Goal: Information Seeking & Learning: Learn about a topic

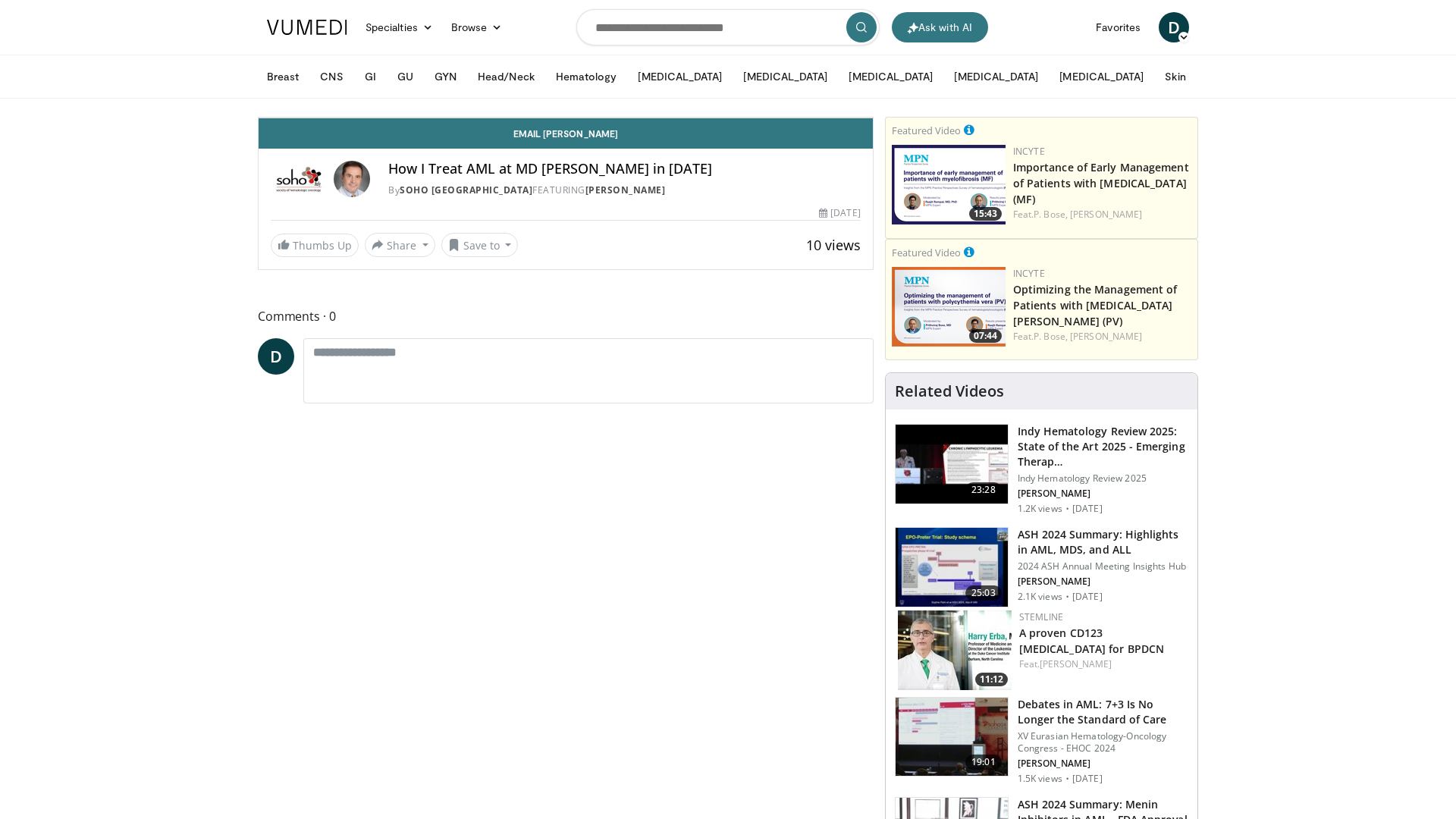
click at [259, 117] on span "Video Player" at bounding box center [274, 102] width 31 height 31
click at [375, 139] on icon "Video Player" at bounding box center [396, 117] width 43 height 43
click at [259, 117] on span "Video Player" at bounding box center [274, 102] width 31 height 31
click at [375, 139] on icon "Video Player" at bounding box center [396, 117] width 43 height 43
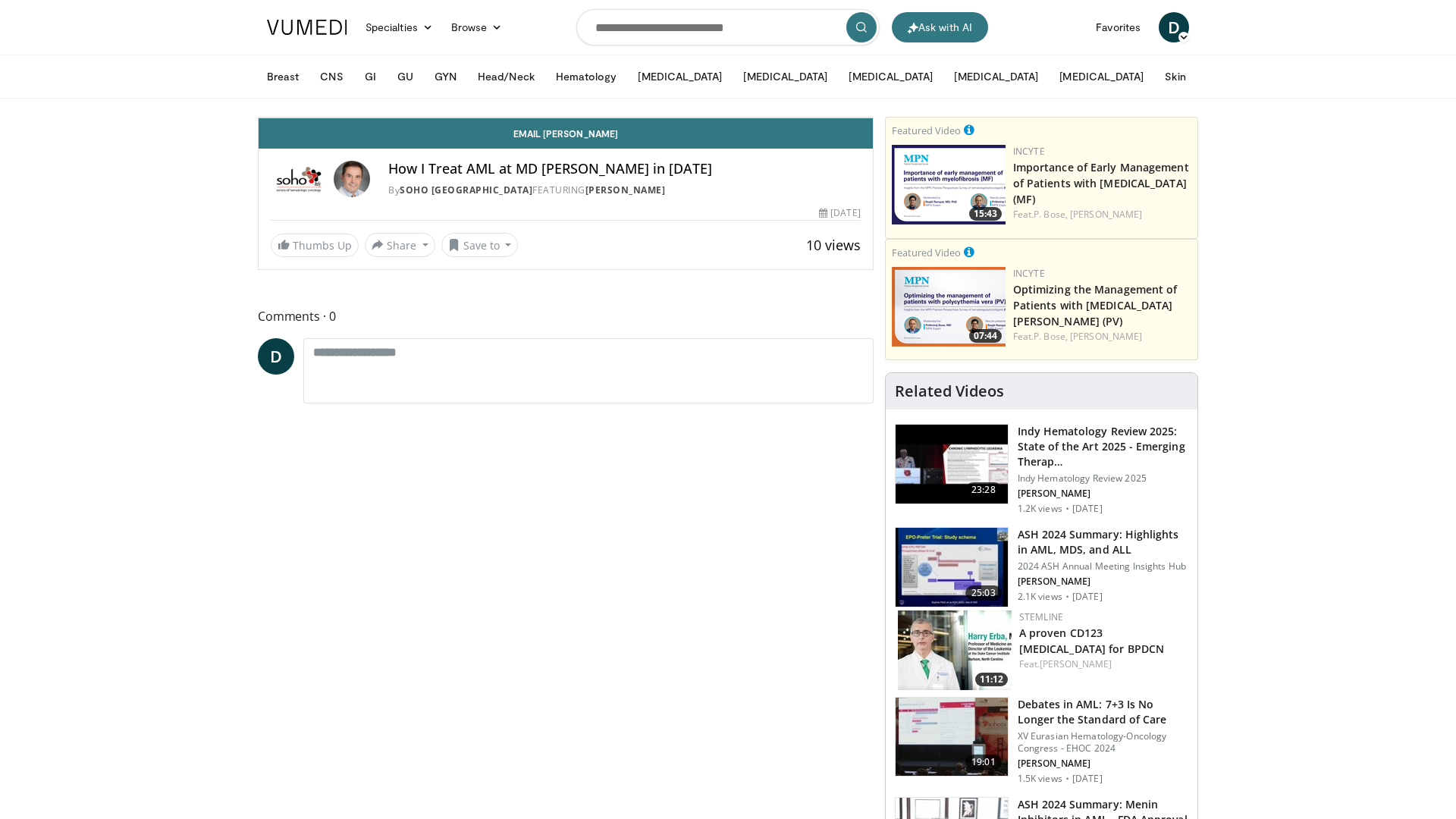
click at [375, 139] on icon "Video Player" at bounding box center [396, 117] width 43 height 43
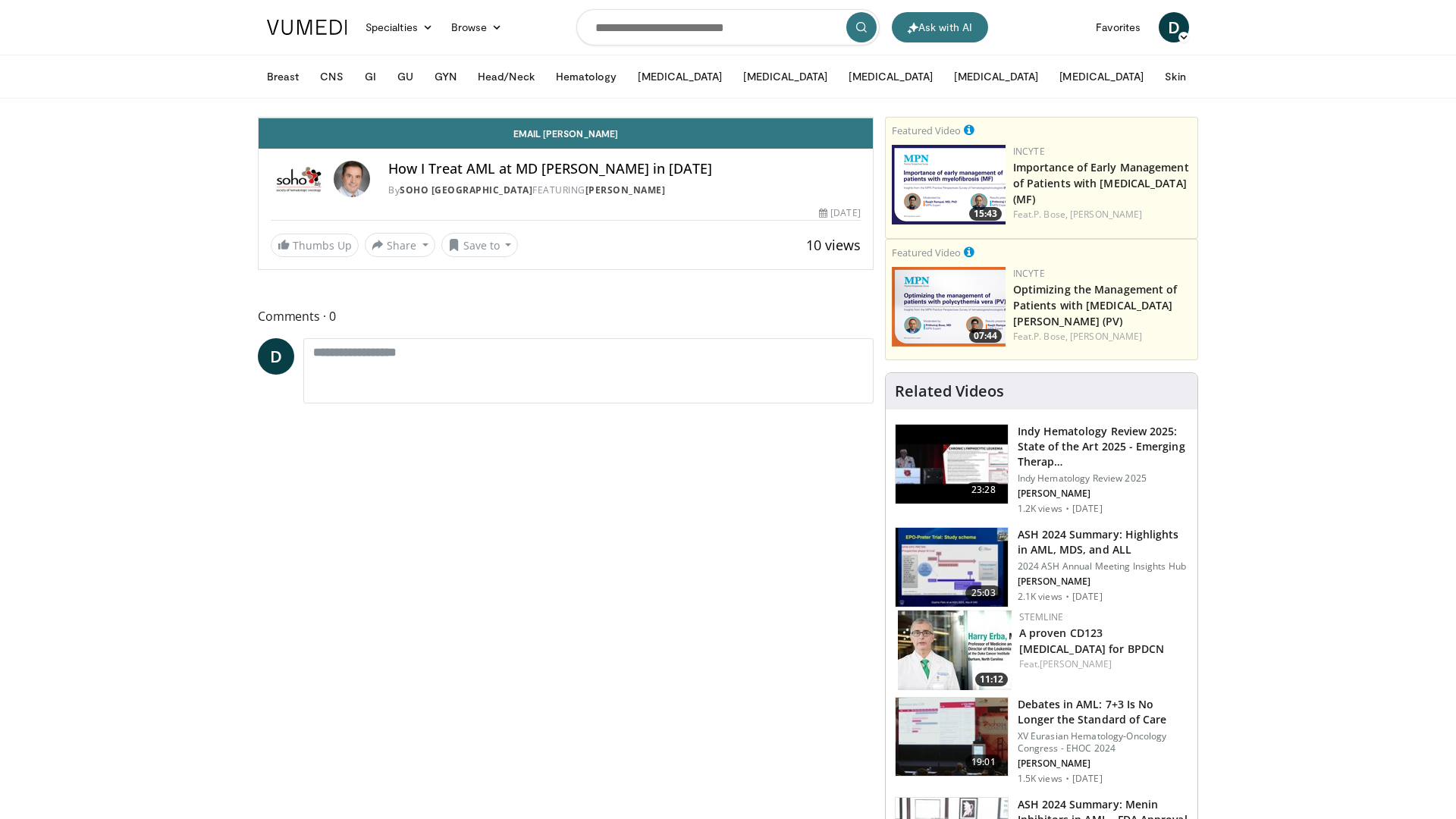
click at [375, 139] on icon "Video Player" at bounding box center [396, 117] width 43 height 43
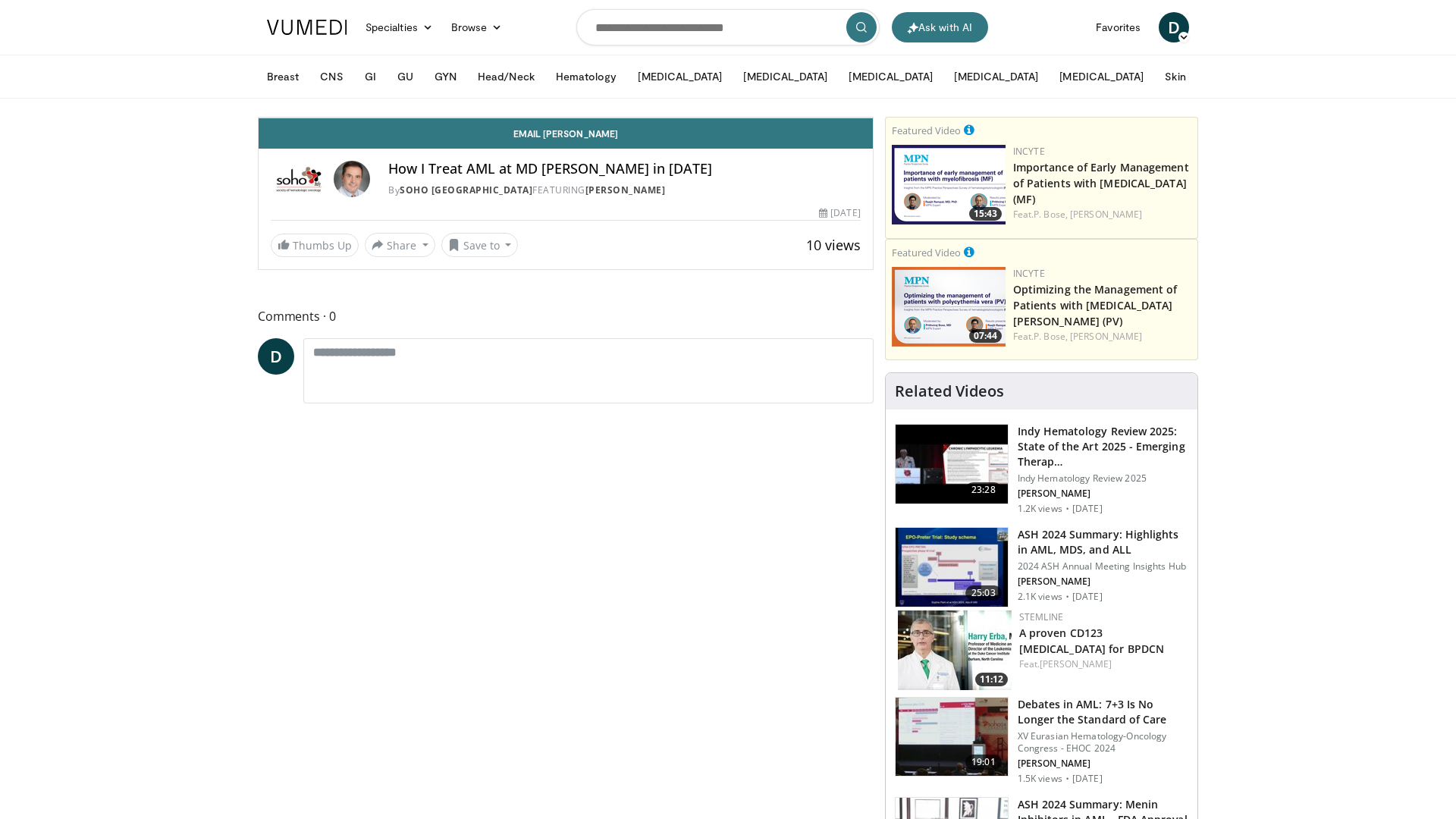
click at [375, 139] on icon "Video Player" at bounding box center [396, 117] width 43 height 43
click at [756, 139] on icon "Video Player" at bounding box center [734, 117] width 43 height 43
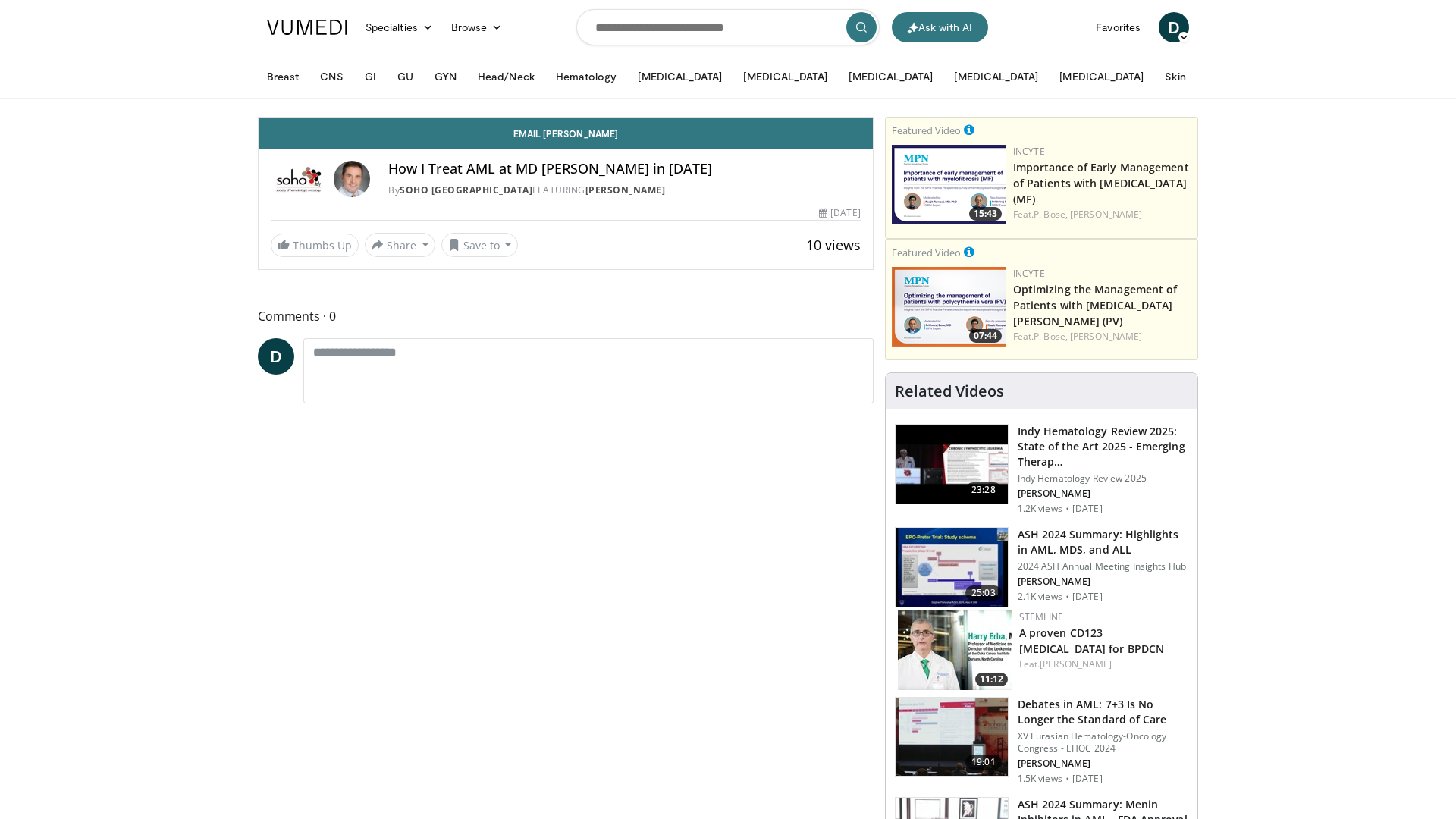
click at [259, 117] on span "Video Player" at bounding box center [274, 102] width 31 height 31
click at [289, 117] on span "Video Player" at bounding box center [304, 102] width 31 height 31
click at [259, 117] on span "Video Player" at bounding box center [274, 102] width 31 height 31
click at [756, 139] on icon "Video Player" at bounding box center [734, 117] width 43 height 43
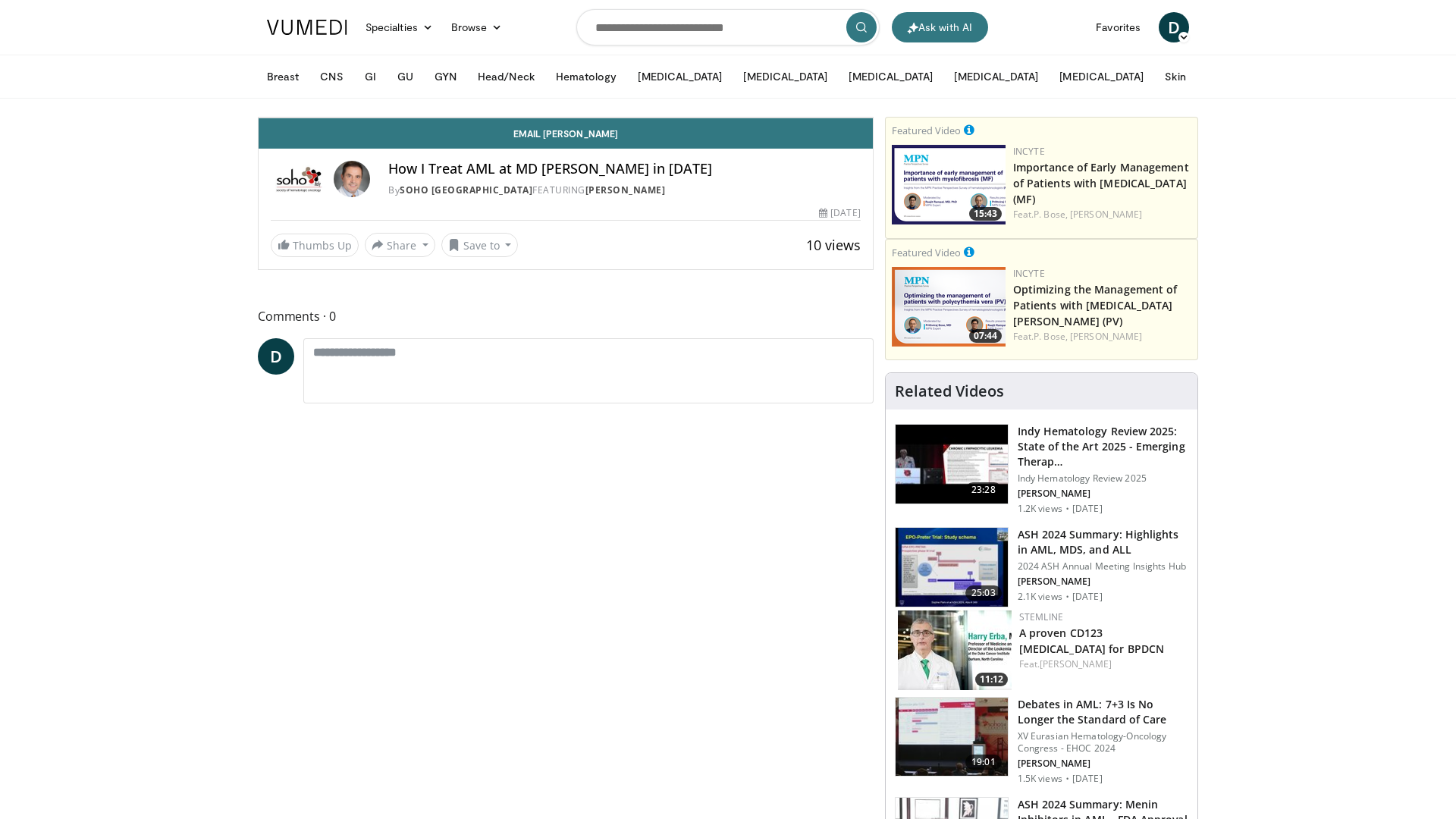
click at [756, 139] on icon "Video Player" at bounding box center [734, 117] width 43 height 43
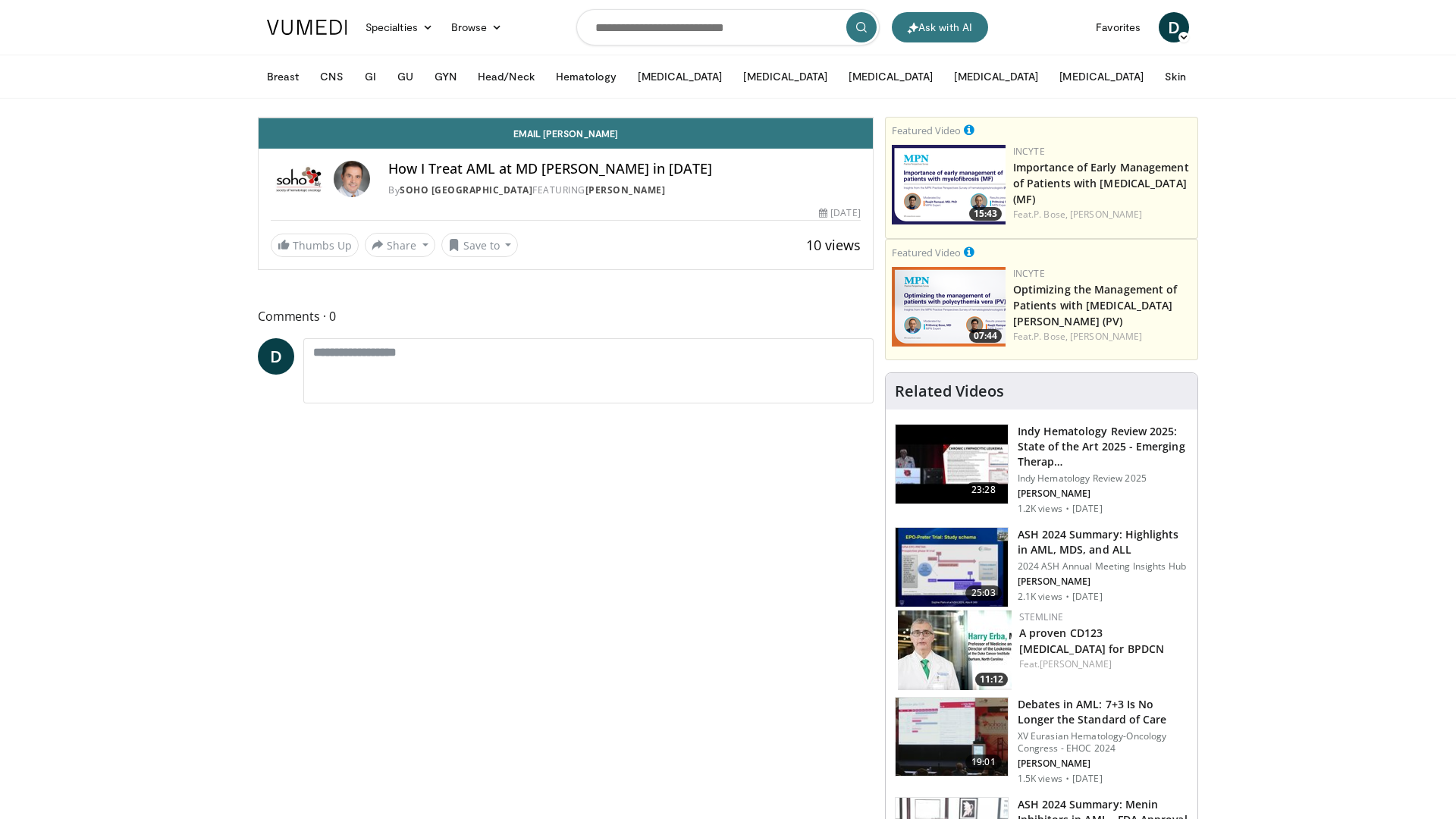
click at [756, 139] on icon "Video Player" at bounding box center [734, 117] width 43 height 43
click at [587, 139] on icon "Video Player" at bounding box center [565, 117] width 43 height 43
click at [289, 117] on span "Video Player" at bounding box center [304, 102] width 31 height 31
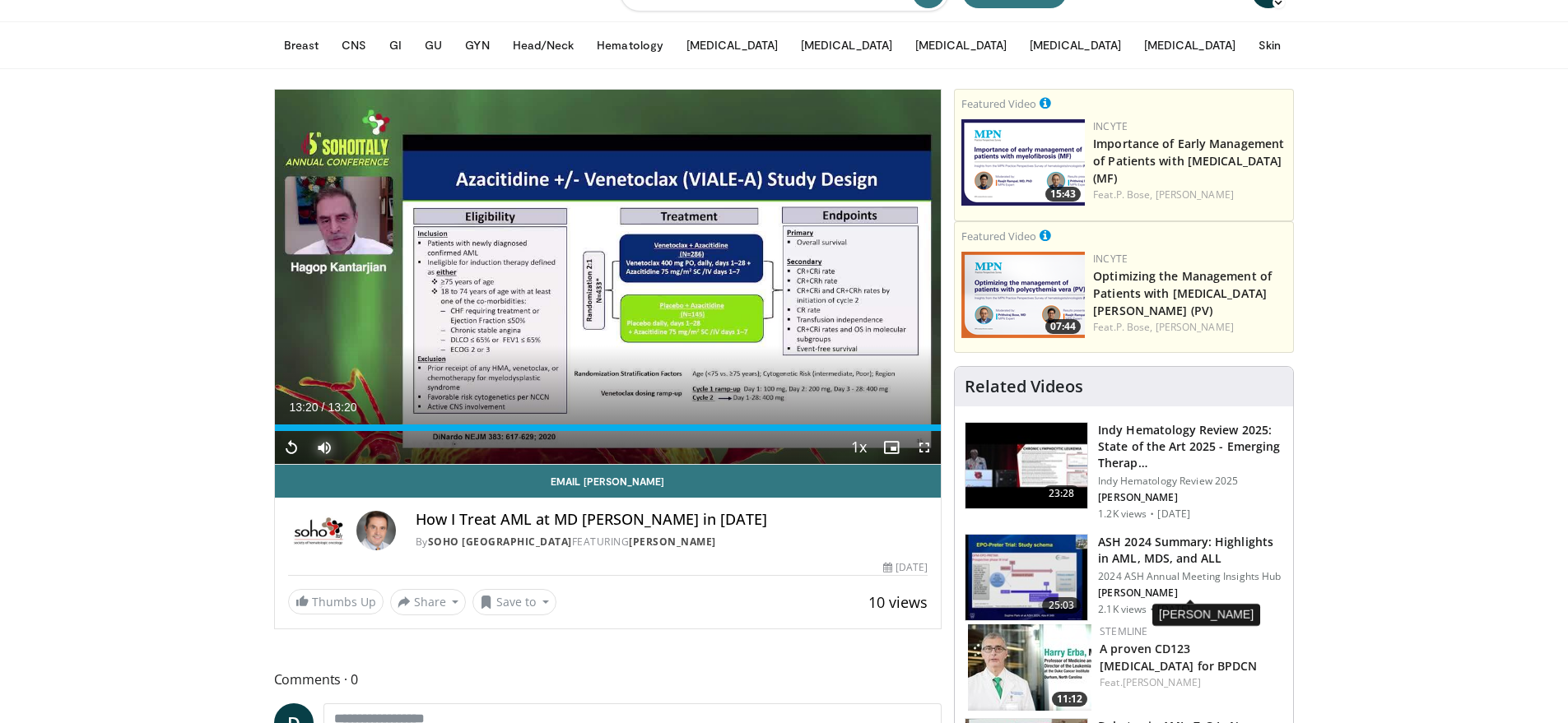
scroll to position [184, 0]
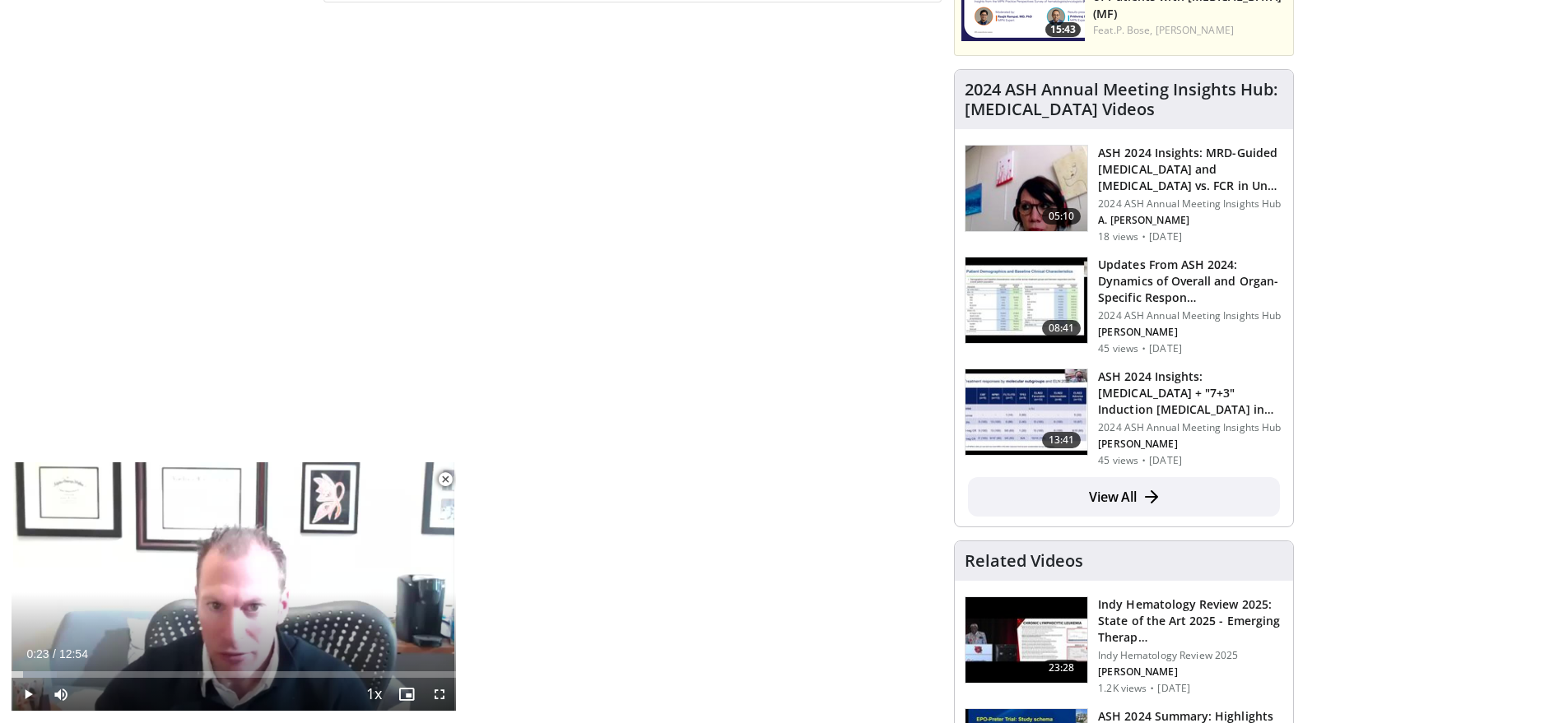
scroll to position [972, 0]
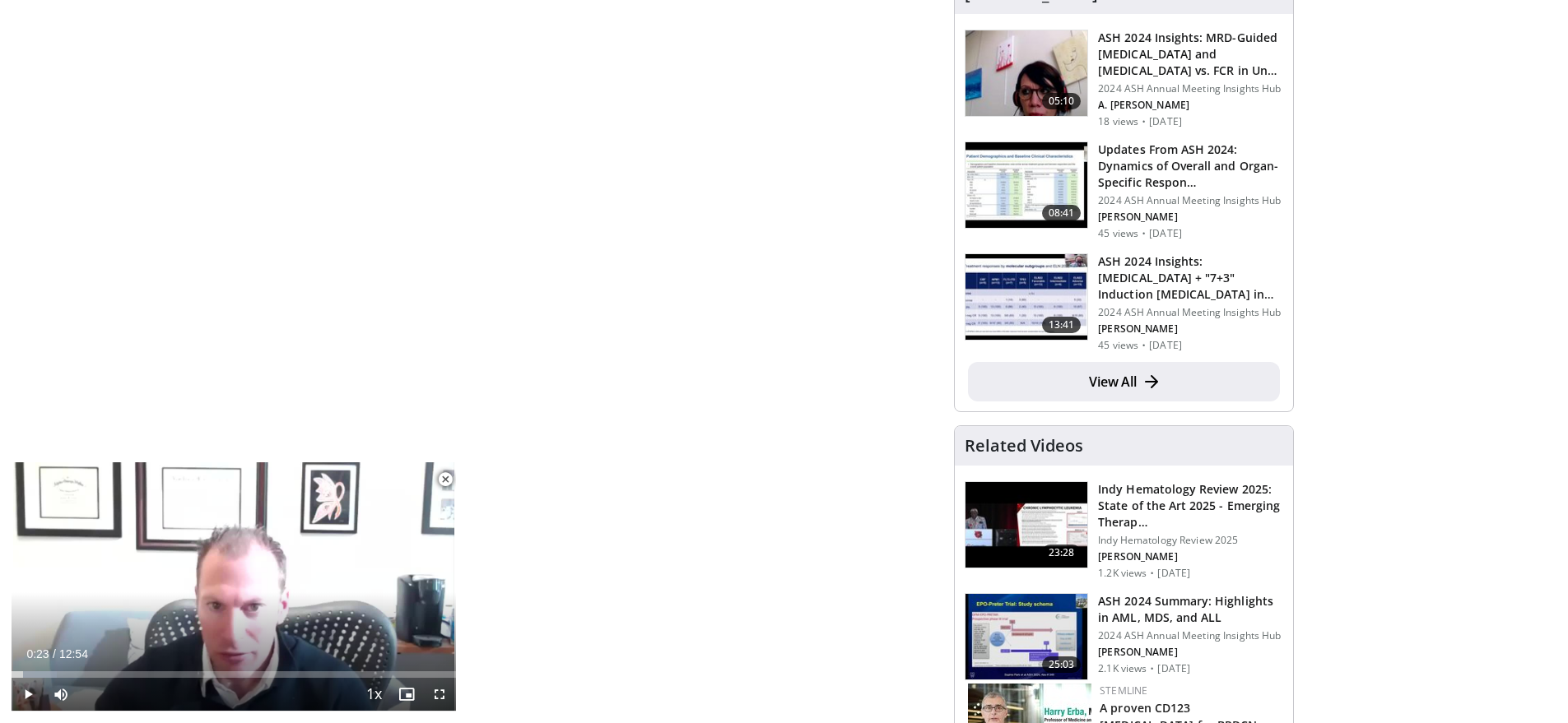
click at [1132, 391] on link "View All" at bounding box center [1123, 381] width 312 height 39
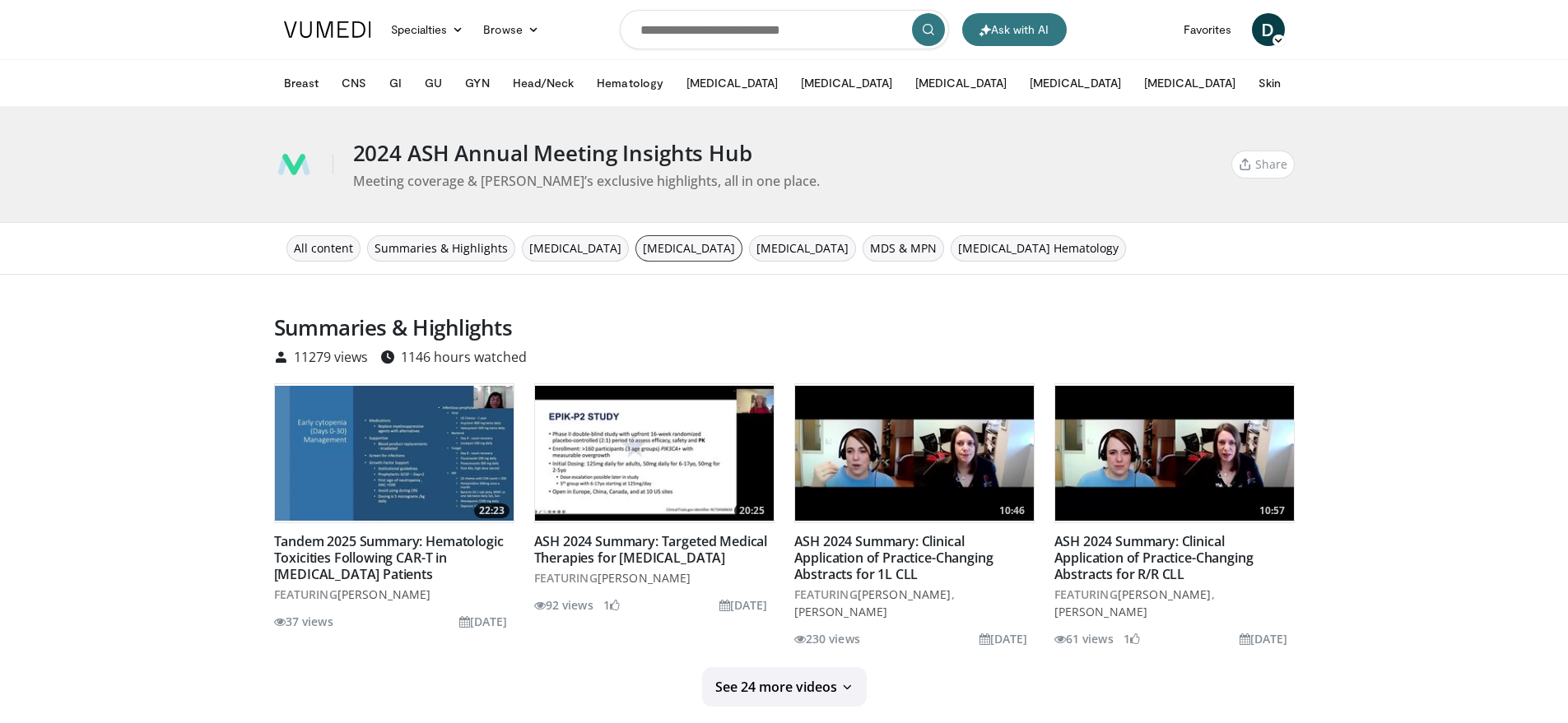
click at [643, 244] on span "[MEDICAL_DATA]" at bounding box center [689, 248] width 92 height 18
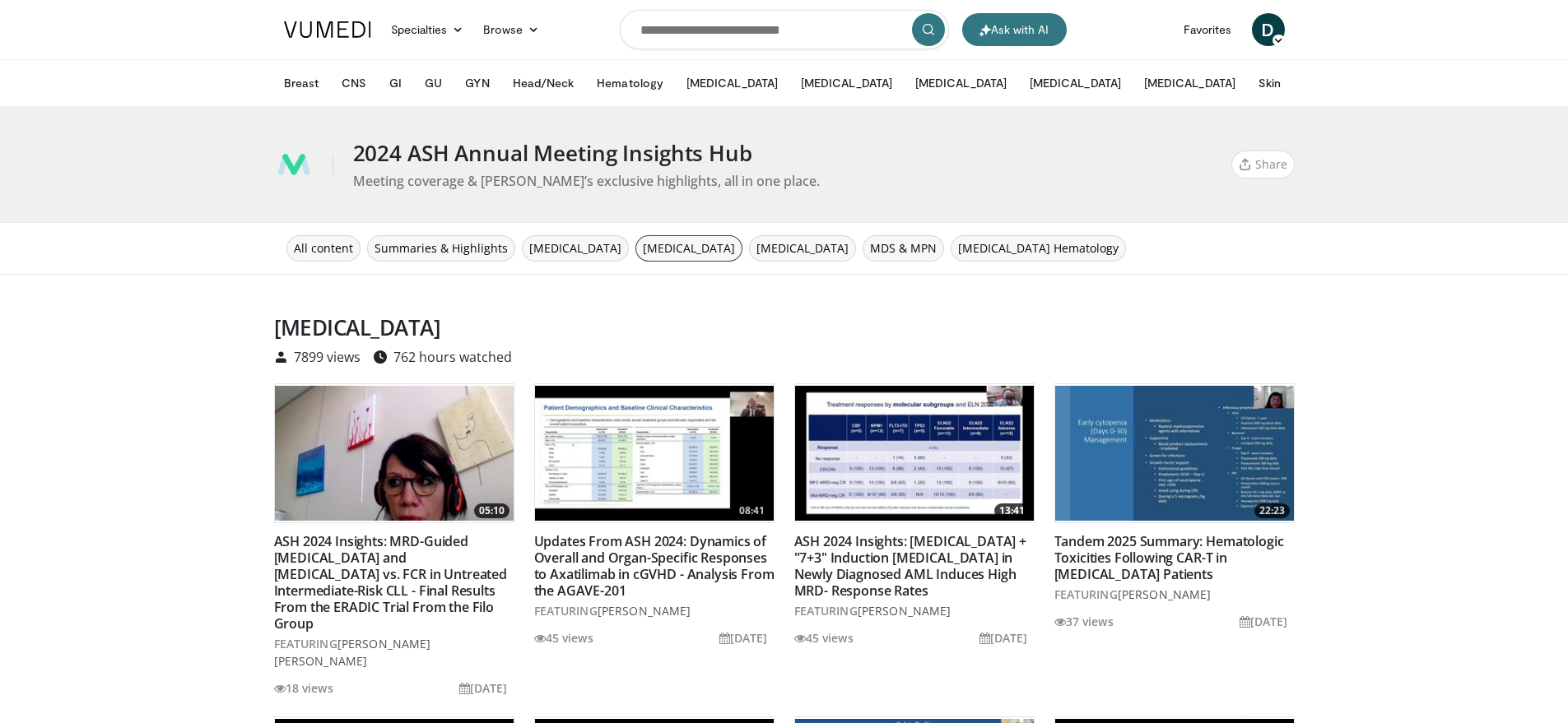
click at [705, 84] on button "[MEDICAL_DATA]" at bounding box center [731, 83] width 111 height 33
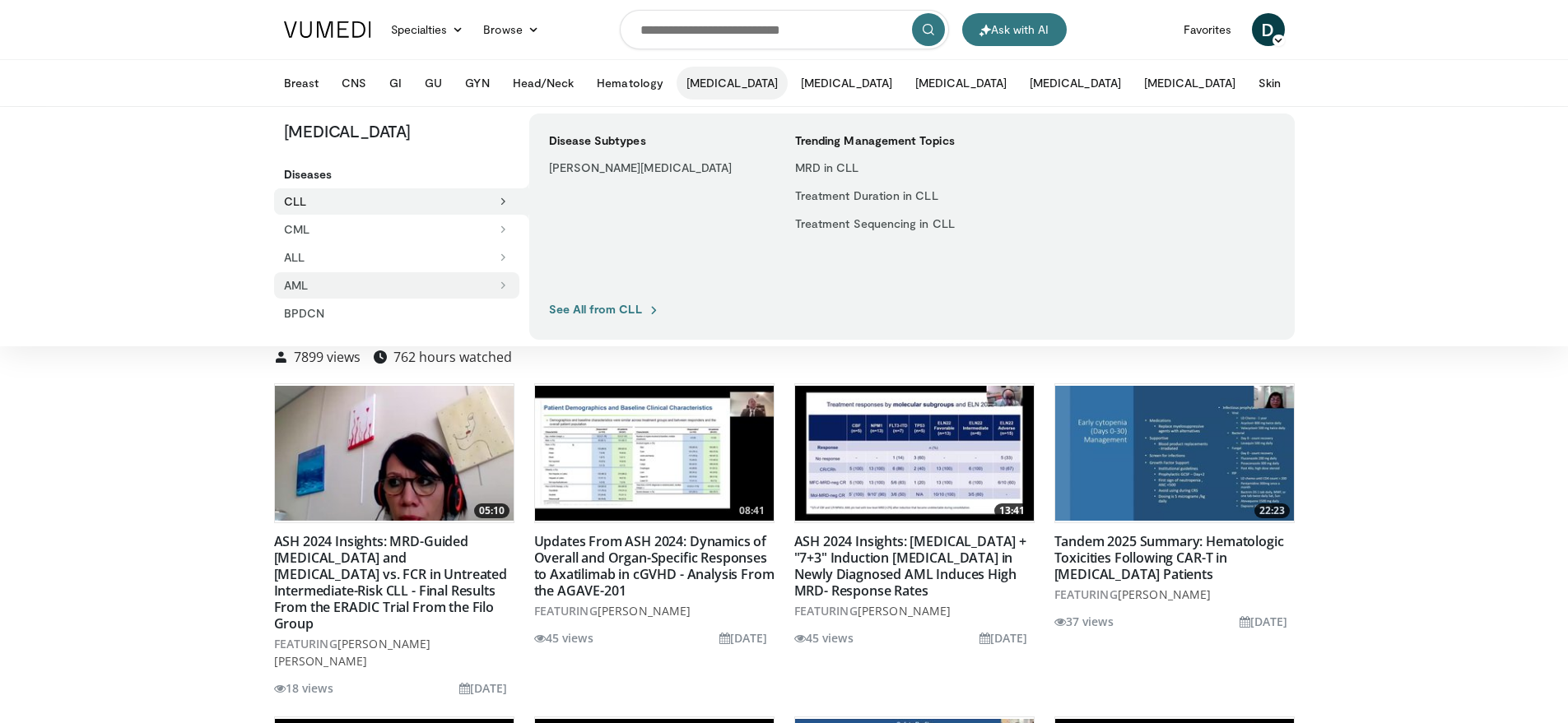
click at [305, 286] on button "AML" at bounding box center [396, 285] width 245 height 26
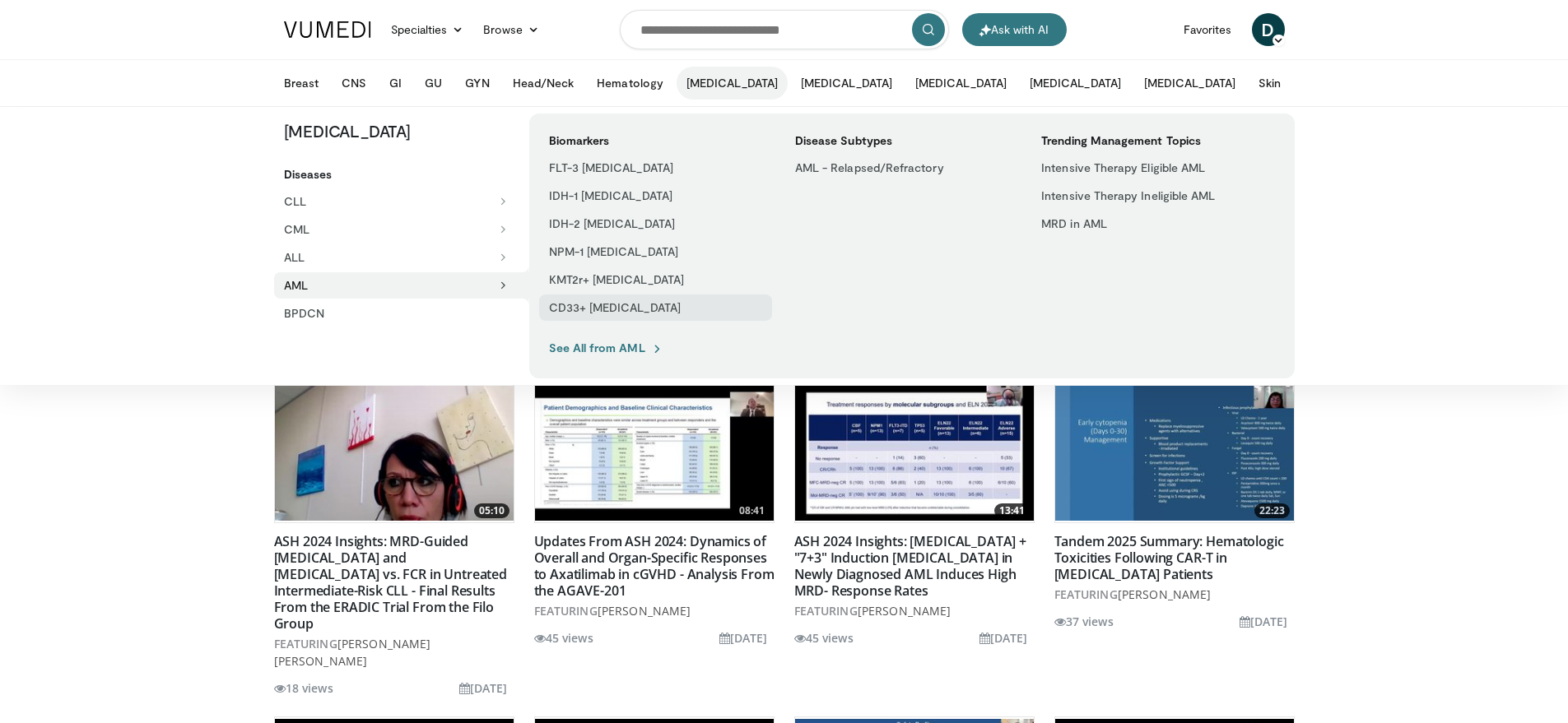
click at [580, 303] on link "CD33+ [MEDICAL_DATA]" at bounding box center [655, 308] width 233 height 26
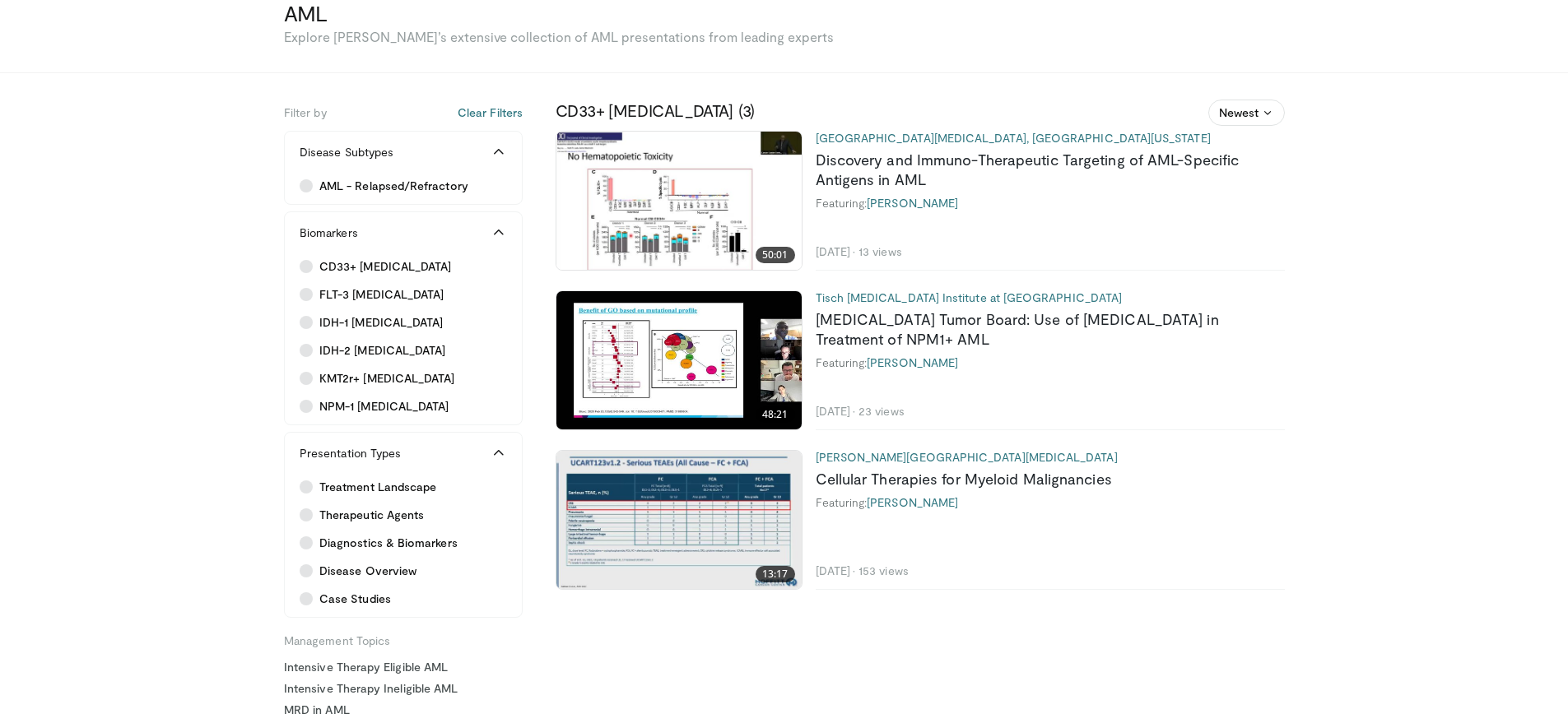
scroll to position [137, 0]
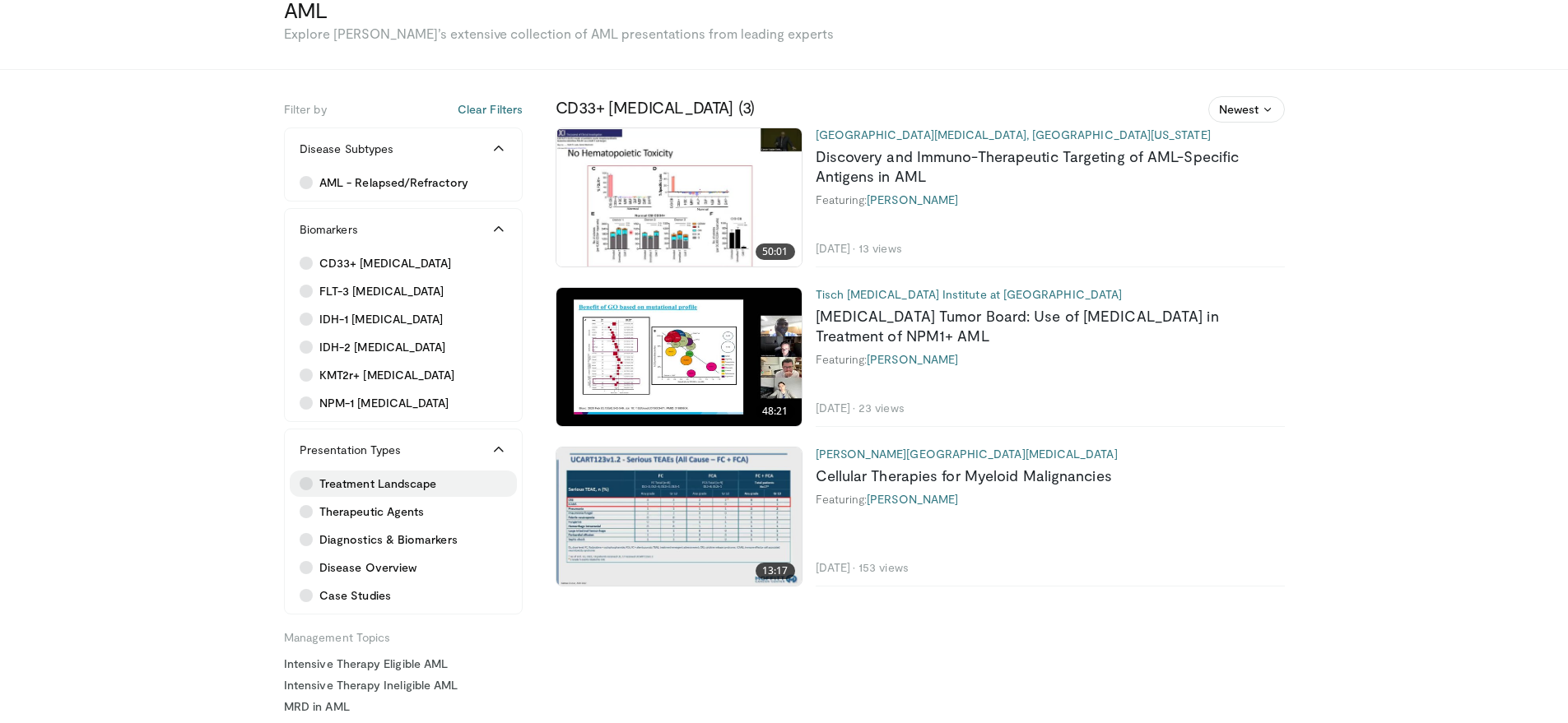
click at [330, 486] on span "Treatment Landscape" at bounding box center [378, 483] width 117 height 17
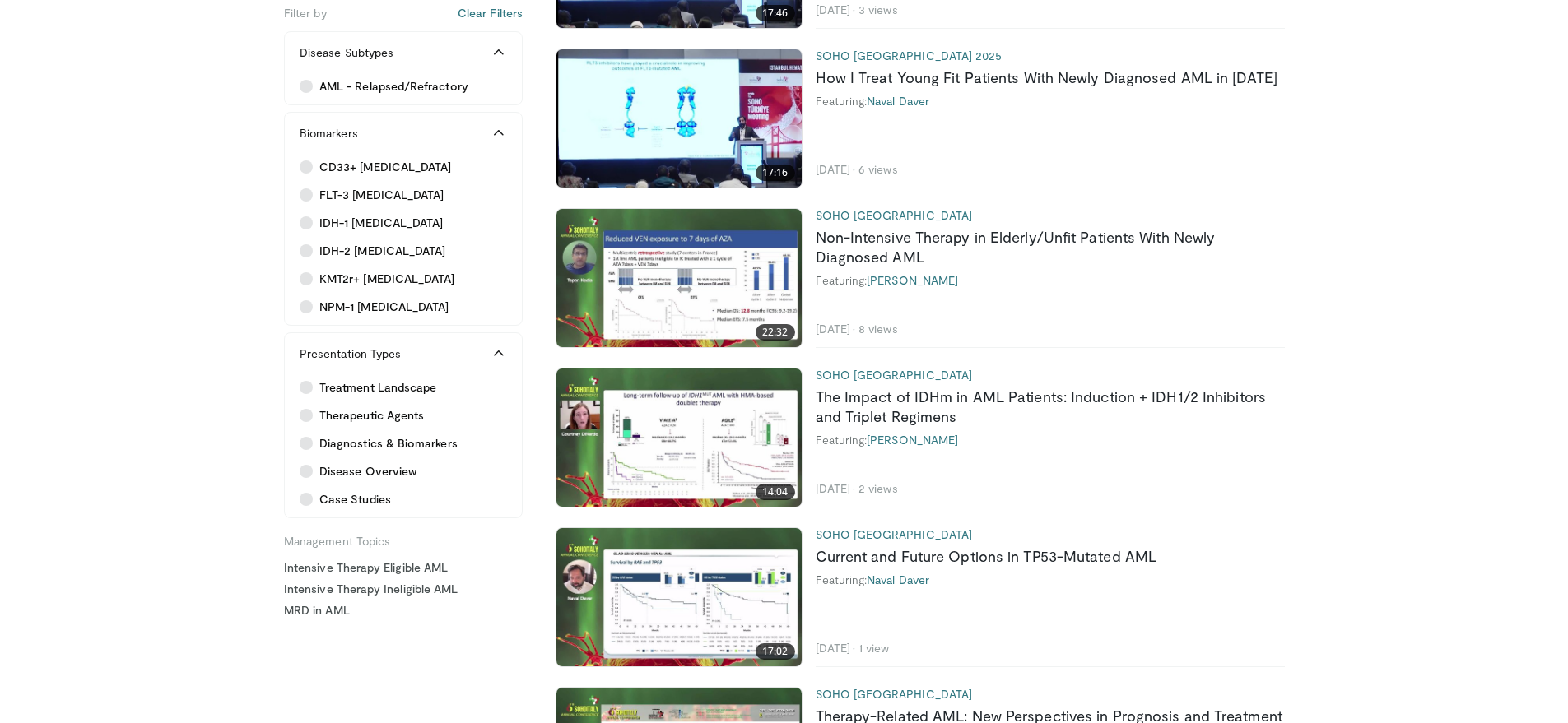
scroll to position [698, 0]
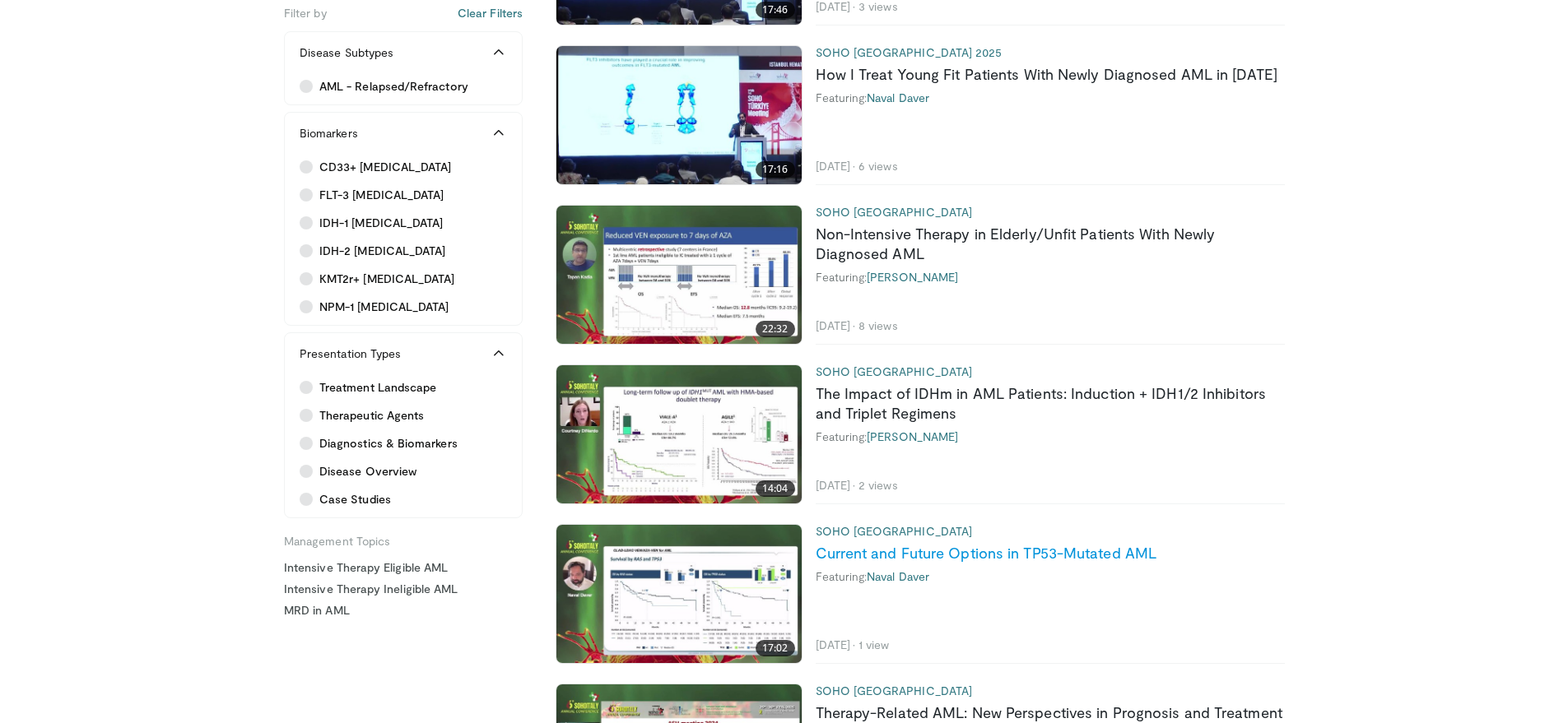
click at [942, 551] on link "Current and Future Options in TP53-Mutated AML" at bounding box center [986, 552] width 341 height 18
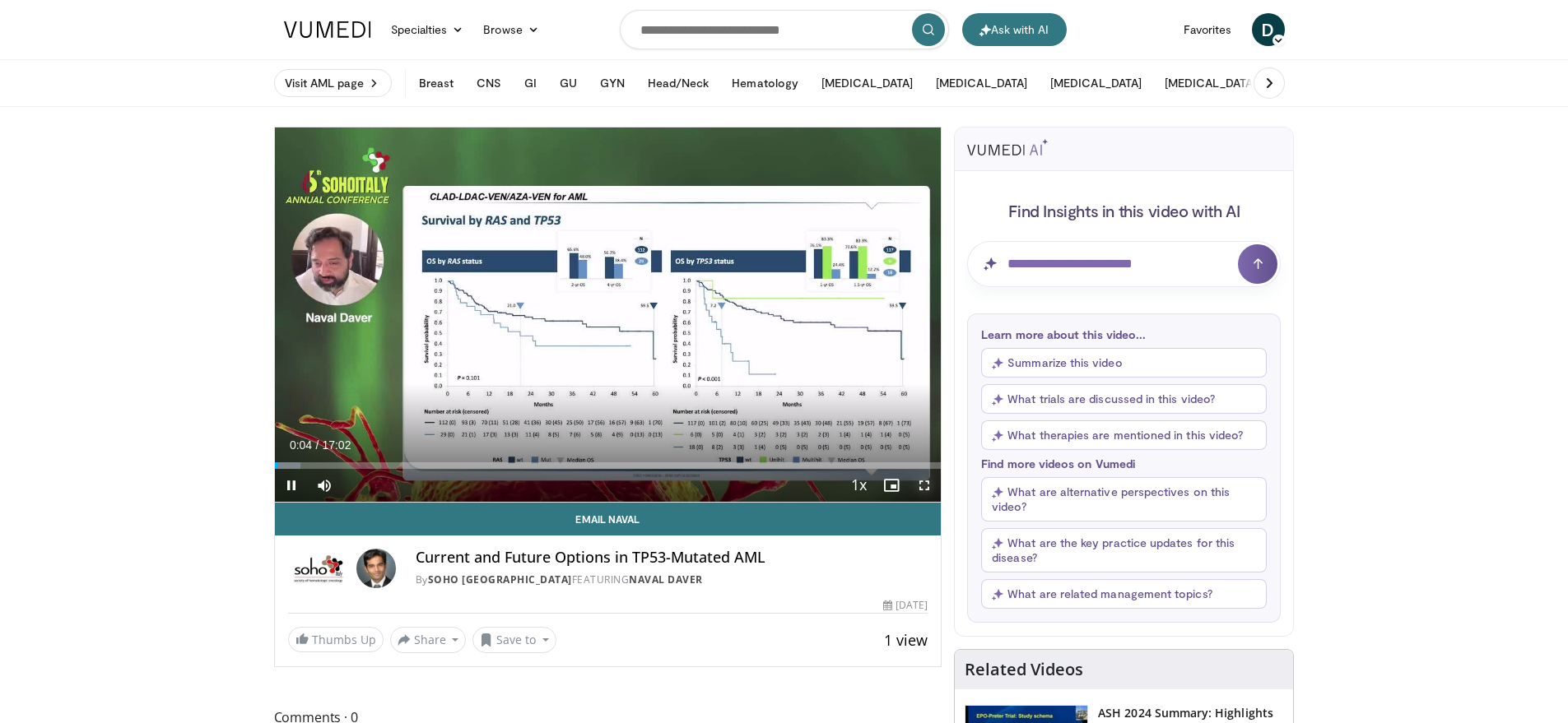
click at [925, 487] on span "Video Player" at bounding box center [924, 486] width 33 height 33
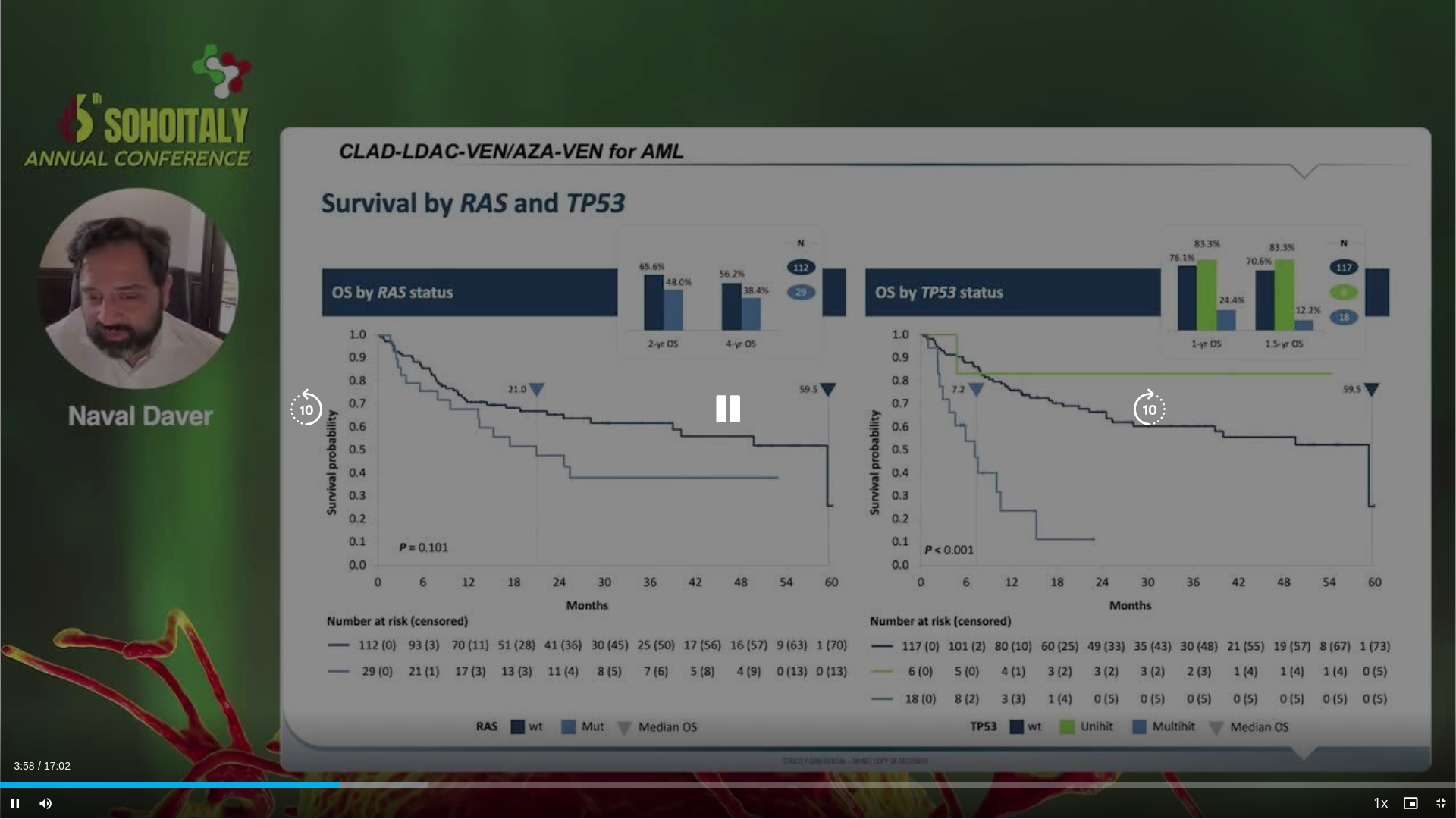
click at [736, 408] on icon "Video Player" at bounding box center [728, 409] width 43 height 43
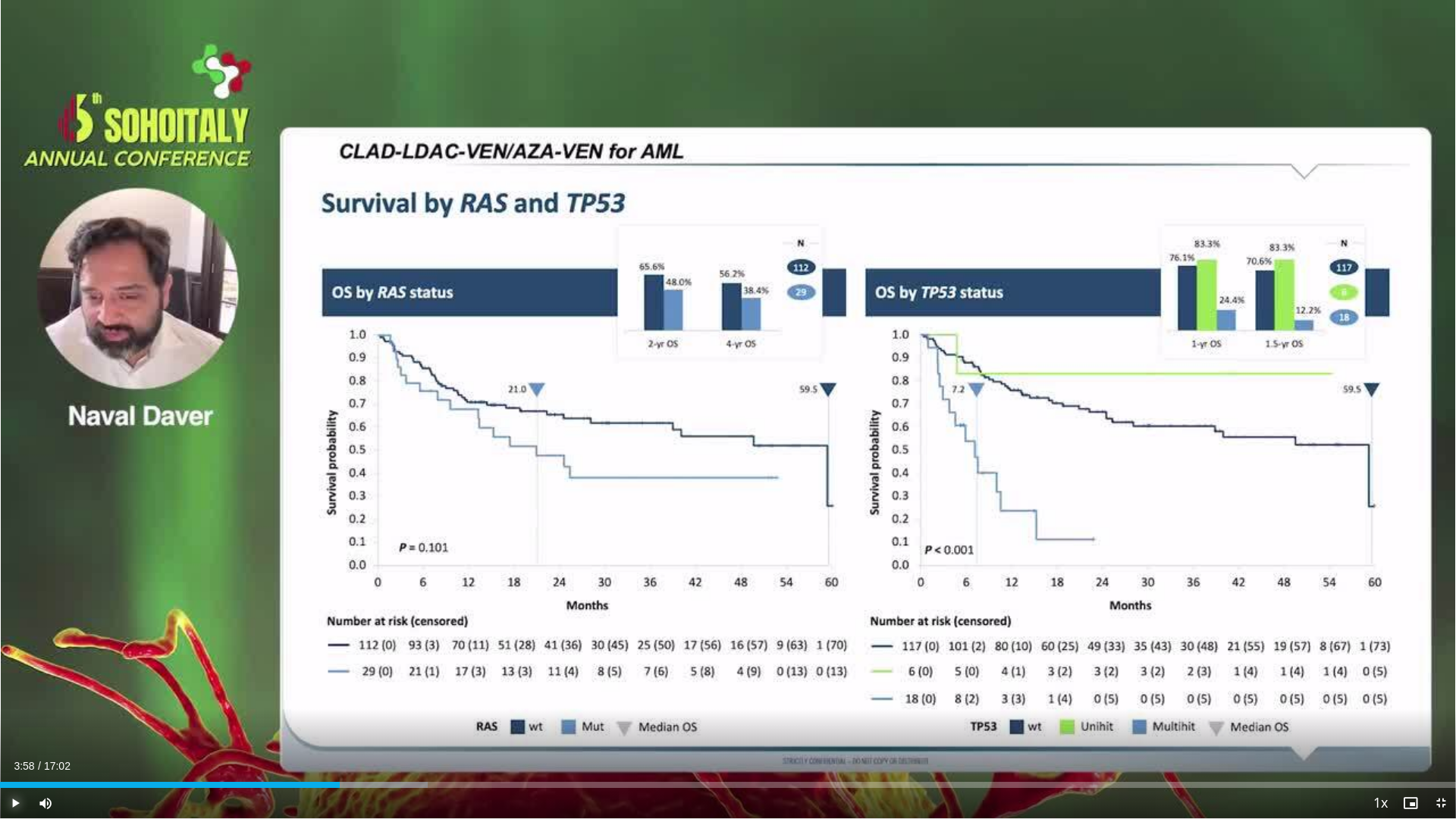
click at [16, 665] on span "Video Player" at bounding box center [15, 803] width 31 height 31
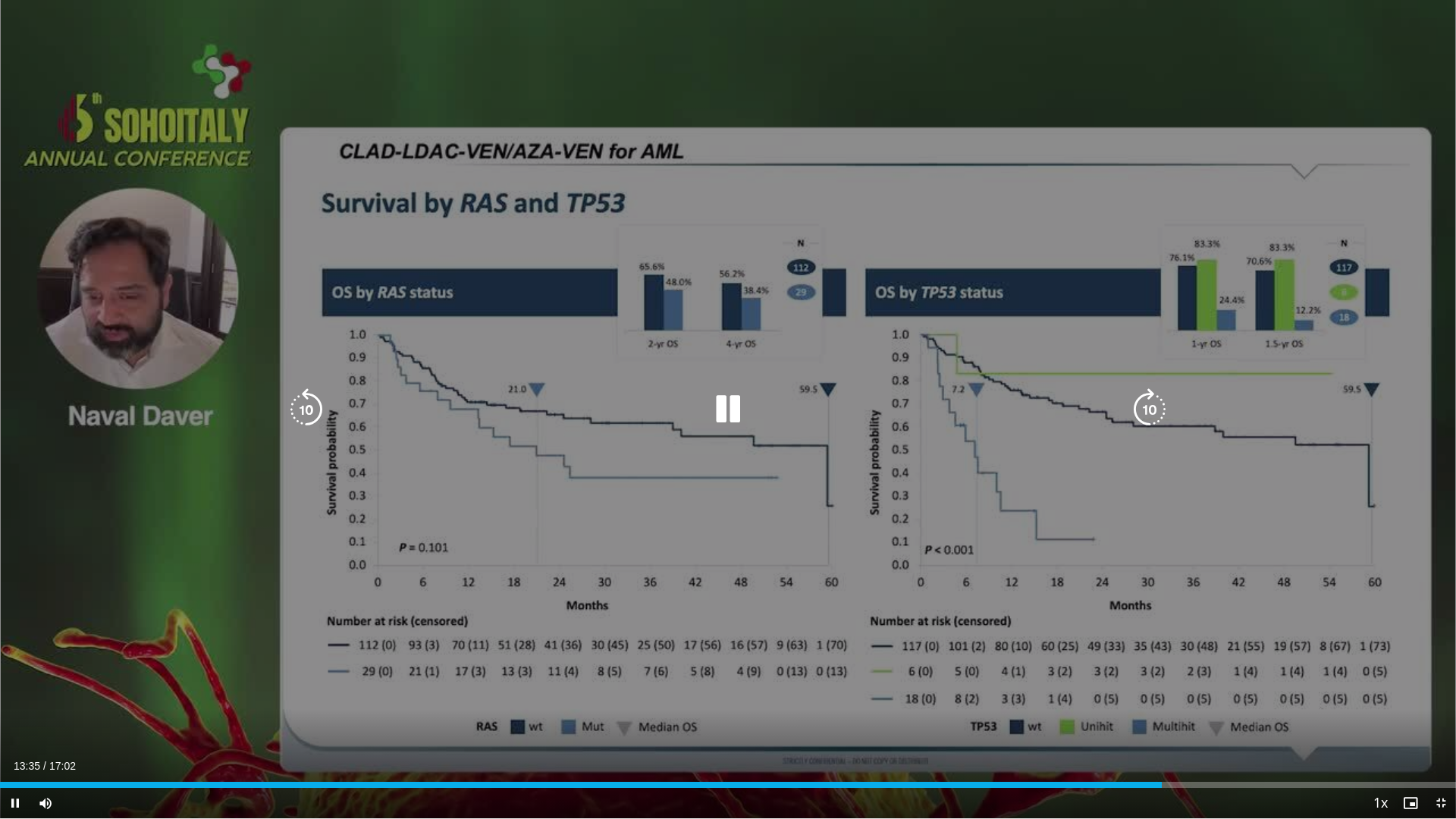
click at [1130, 402] on icon "Video Player" at bounding box center [1149, 409] width 43 height 43
click at [730, 403] on icon "Video Player" at bounding box center [728, 409] width 43 height 43
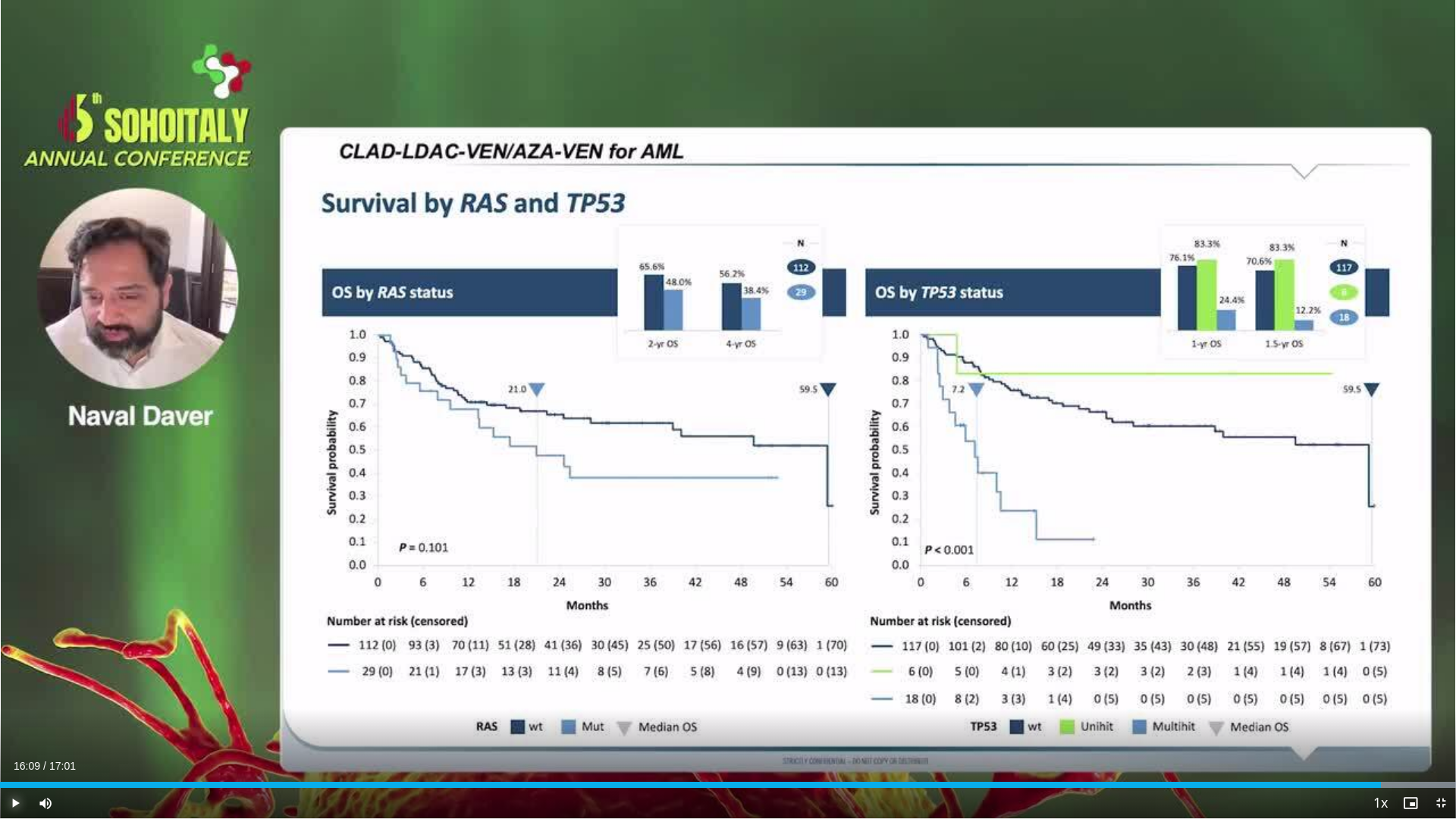
click at [13, 665] on span "Video Player" at bounding box center [15, 803] width 31 height 31
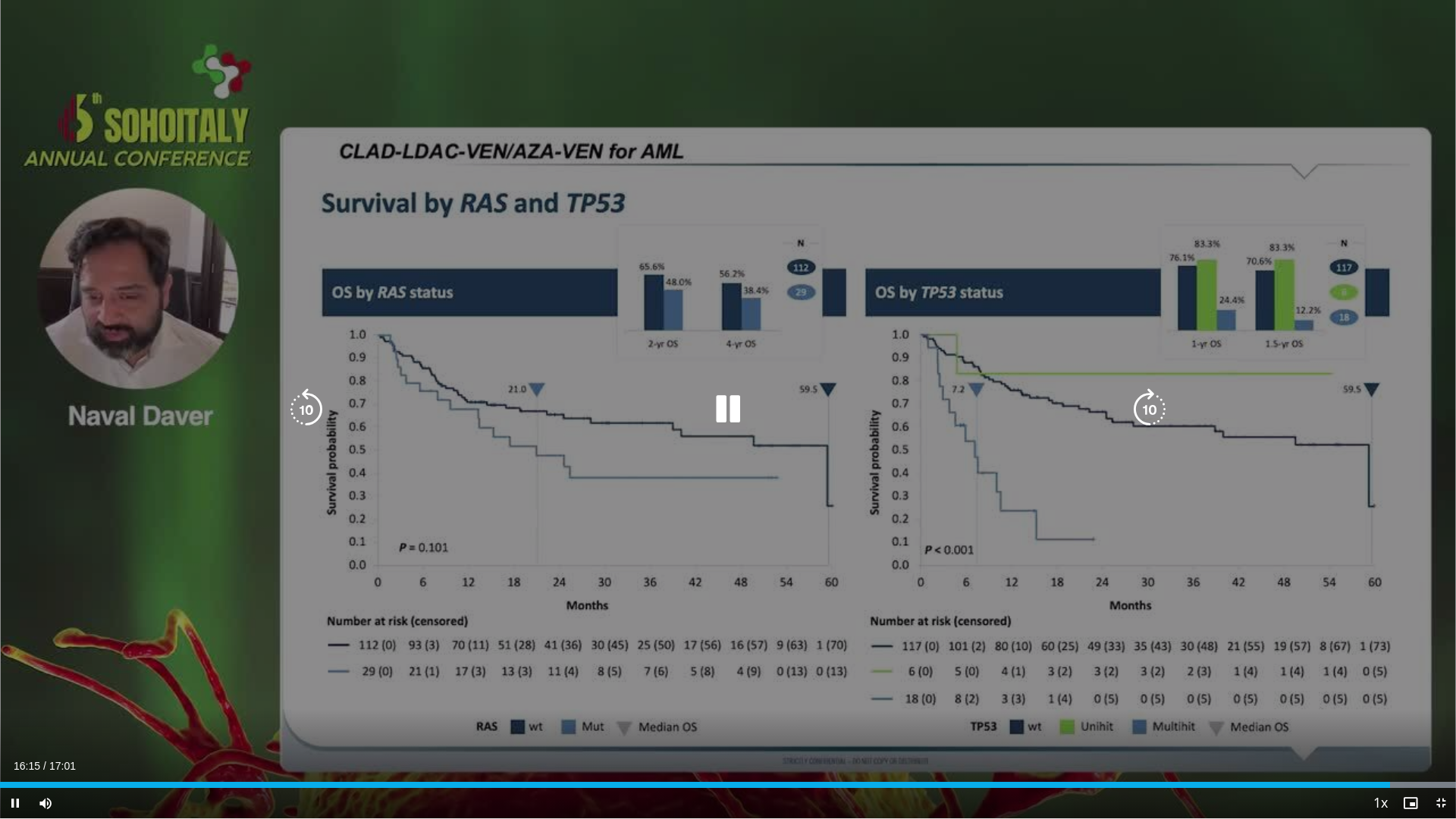
click at [735, 414] on icon "Video Player" at bounding box center [728, 409] width 43 height 43
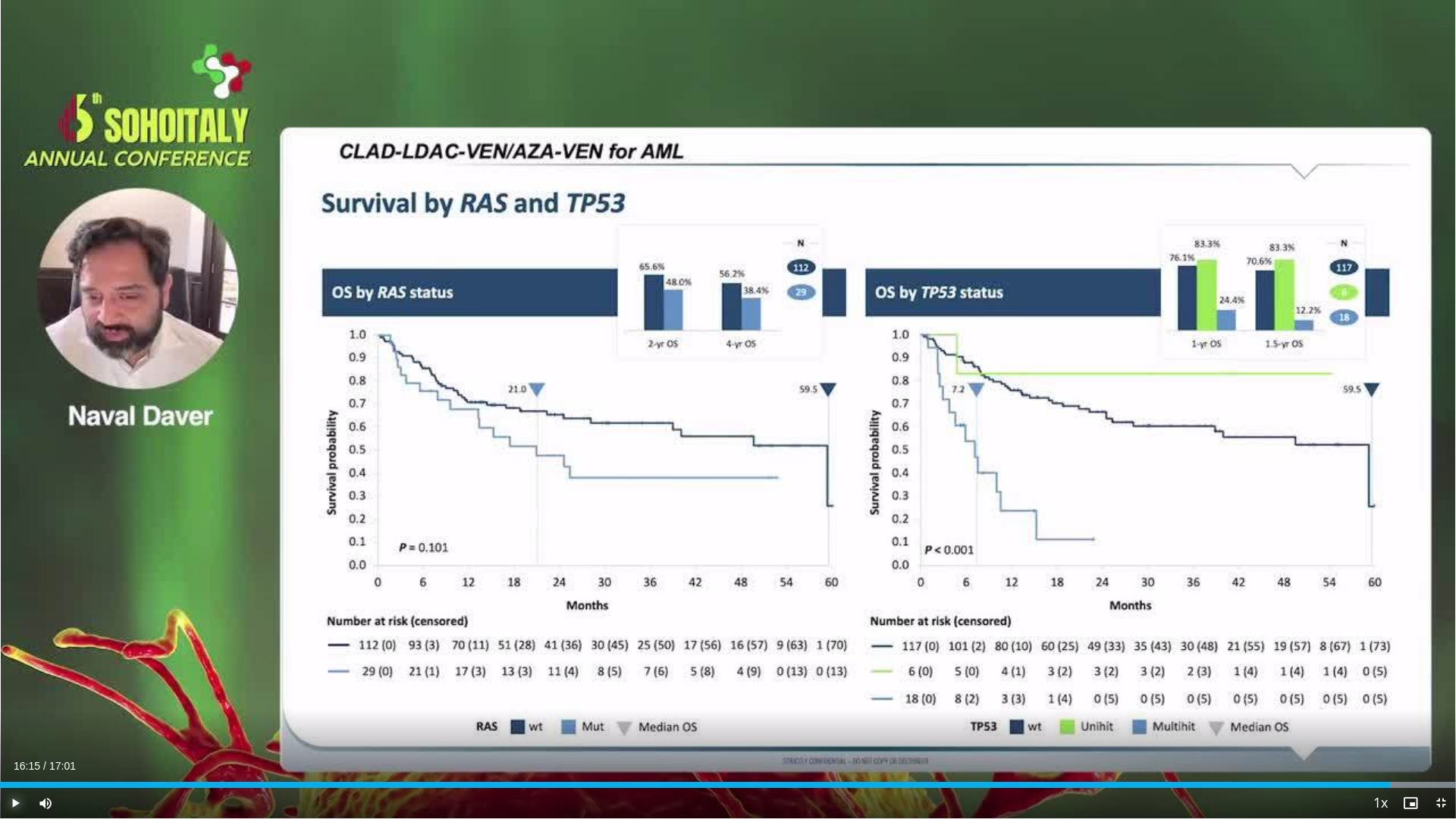
click at [15, 665] on span "Video Player" at bounding box center [15, 803] width 31 height 31
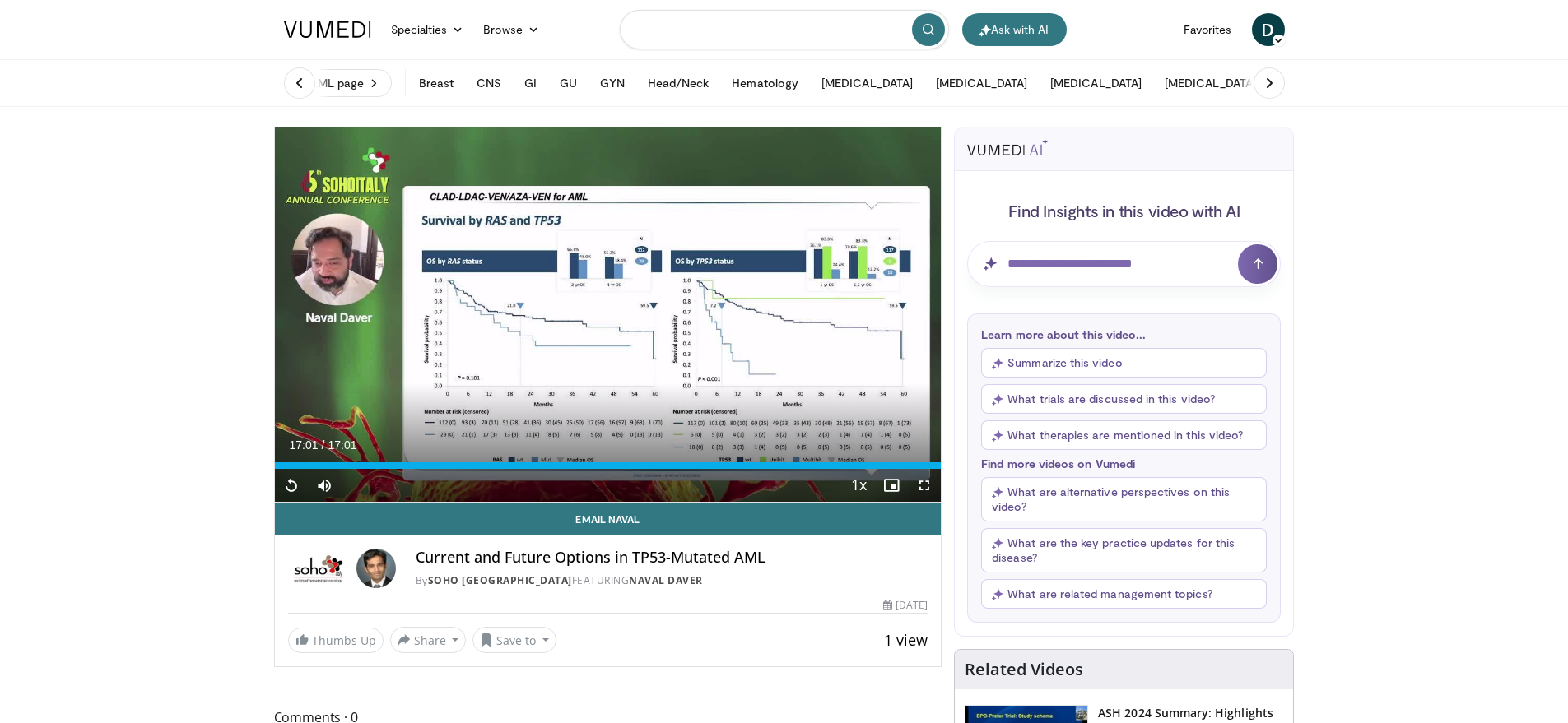
click at [661, 21] on input "Search topics, interventions" at bounding box center [784, 29] width 329 height 39
click at [928, 27] on icon "submit" at bounding box center [928, 29] width 13 height 13
click at [712, 25] on input "*********" at bounding box center [784, 29] width 329 height 39
type input "*********"
click at [932, 35] on icon "submit" at bounding box center [928, 29] width 13 height 13
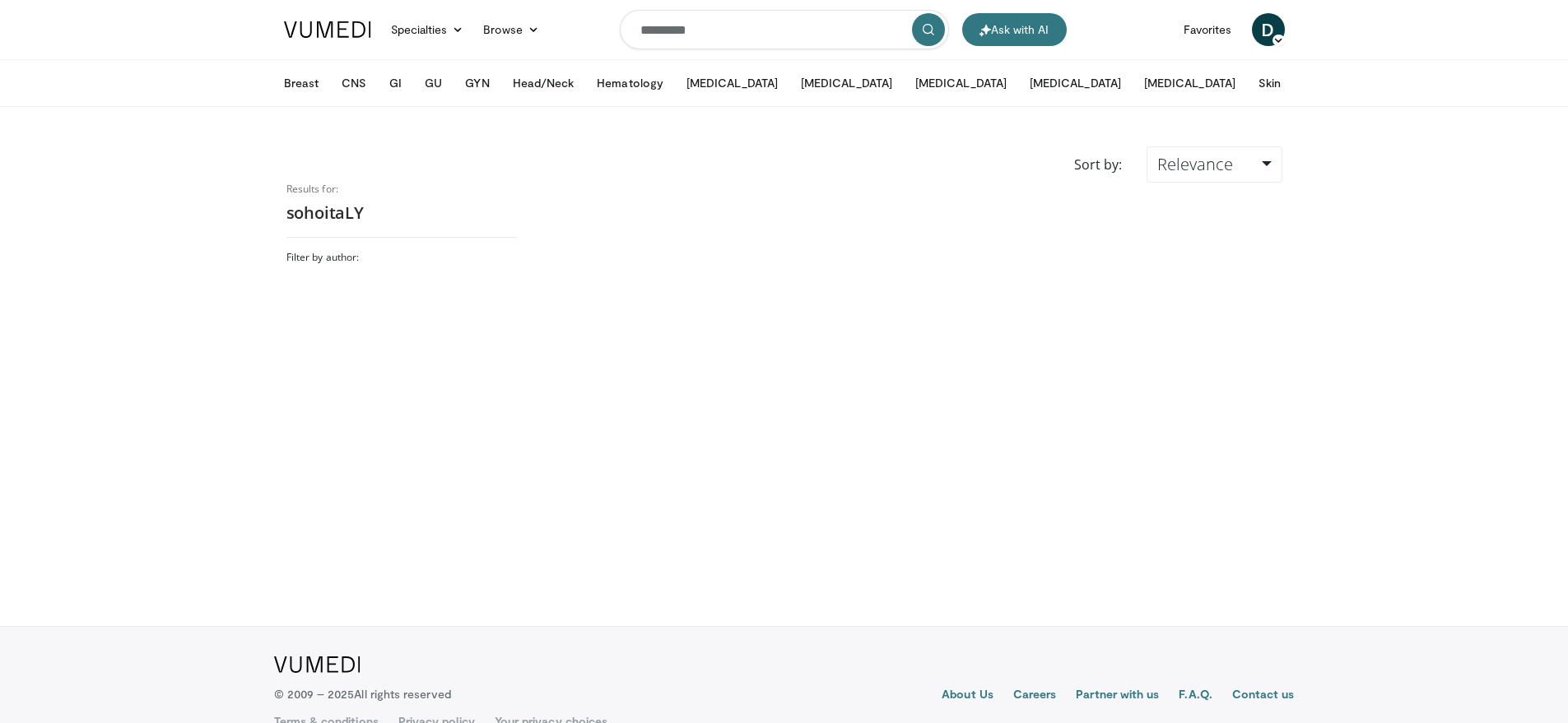
click at [372, 209] on h2 "sohoitaLY" at bounding box center [401, 213] width 230 height 22
click at [364, 209] on h2 "sohoitaLY" at bounding box center [401, 213] width 230 height 22
drag, startPoint x: 323, startPoint y: 213, endPoint x: 497, endPoint y: 218, distance: 174.1
click at [511, 224] on div "Results for: sohoitaLY Filter by author:" at bounding box center [401, 387] width 230 height 411
click at [455, 213] on h2 "sohoitaLY" at bounding box center [401, 213] width 230 height 22
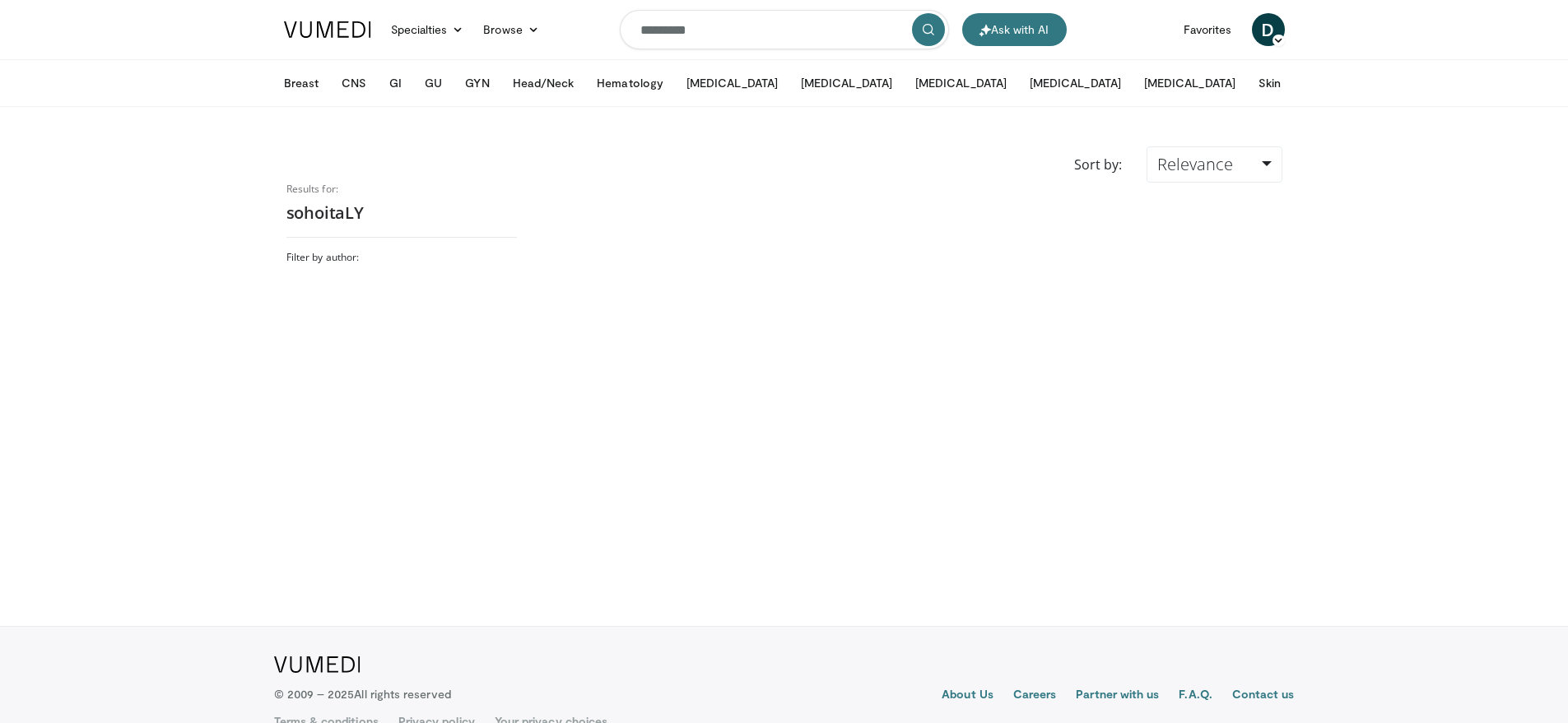
click at [445, 214] on h2 "sohoitaLY" at bounding box center [401, 213] width 230 height 22
click at [346, 204] on h2 "sohoitaLY" at bounding box center [401, 213] width 230 height 22
drag, startPoint x: 329, startPoint y: 210, endPoint x: 413, endPoint y: 211, distance: 84.0
click at [413, 211] on h2 "sohoitaLY" at bounding box center [401, 213] width 230 height 22
